Goal: Information Seeking & Learning: Understand process/instructions

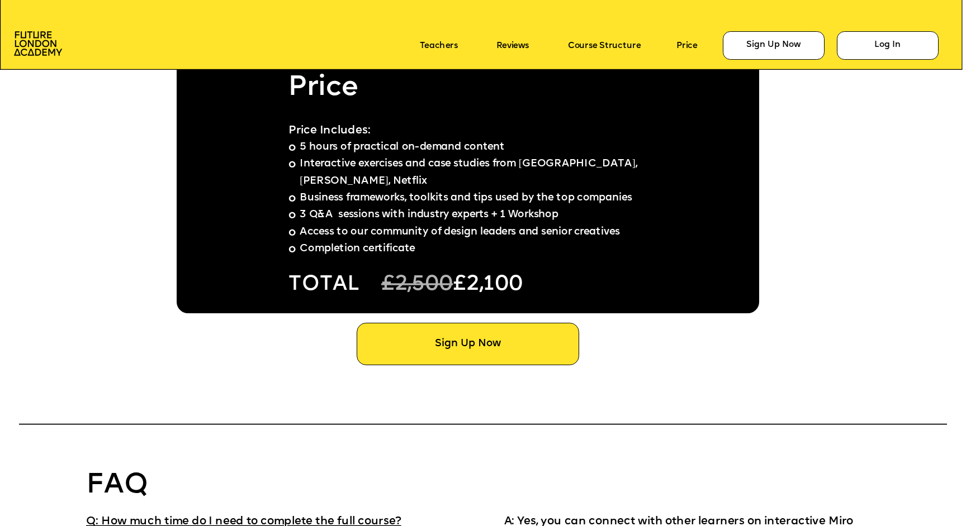
scroll to position [7522, 0]
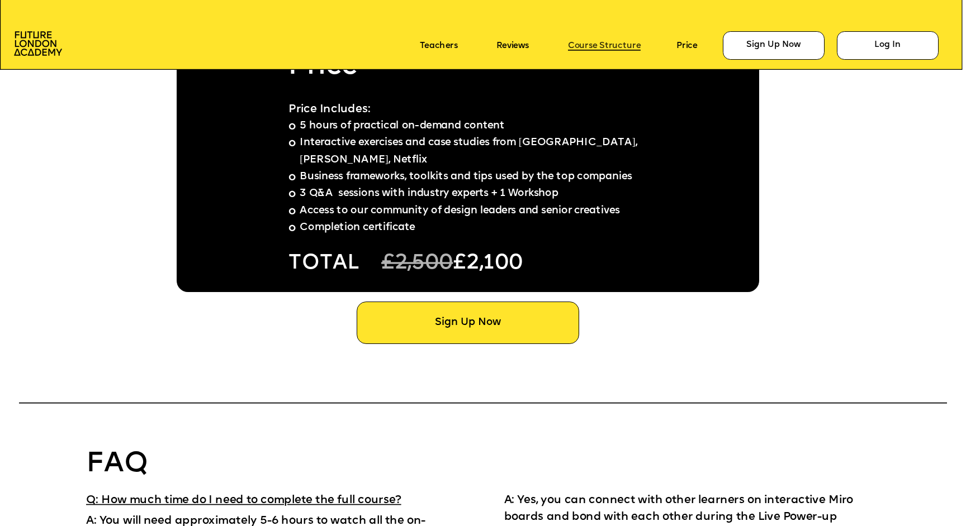
click at [590, 44] on link "Course Structure" at bounding box center [604, 46] width 73 height 10
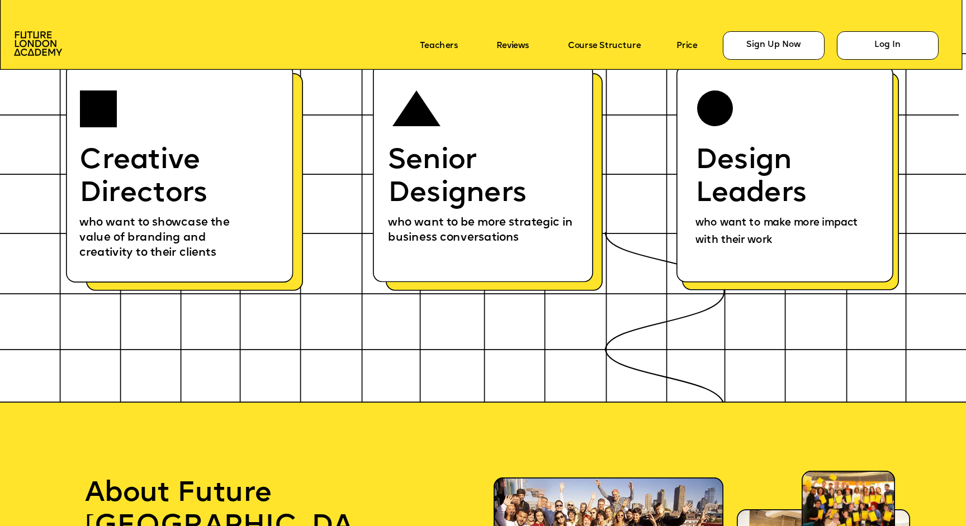
scroll to position [5936, 0]
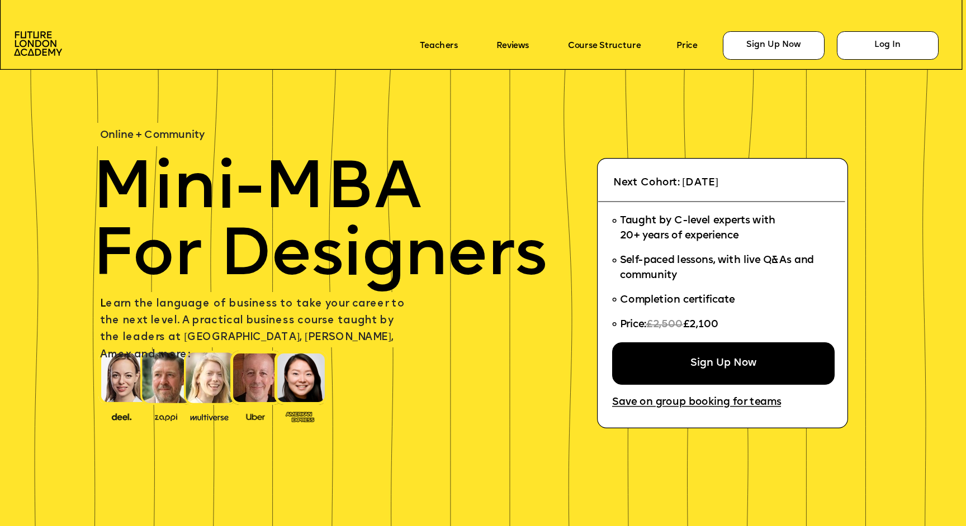
scroll to position [8621, 0]
